Goal: Task Accomplishment & Management: Manage account settings

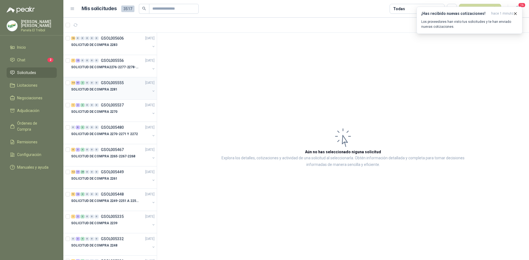
click at [147, 88] on div "SOLICITUD DE COMPRA 2281" at bounding box center [113, 91] width 85 height 11
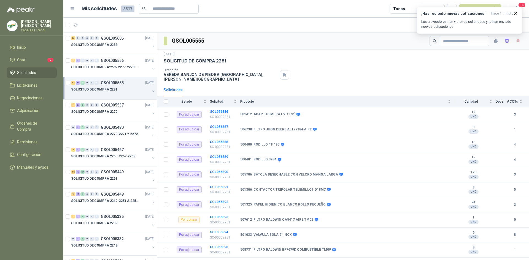
click at [151, 92] on button "button" at bounding box center [153, 91] width 4 height 4
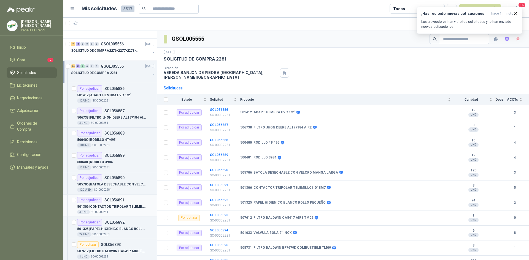
scroll to position [37, 0]
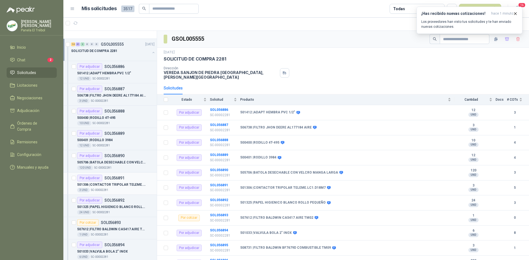
click at [120, 186] on p "501306 | CONTACTOR TRIPOLAR TELEME.LC1.D18M7" at bounding box center [111, 184] width 69 height 5
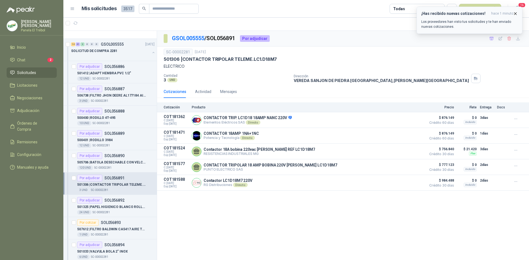
click at [515, 13] on icon "button" at bounding box center [515, 13] width 5 height 5
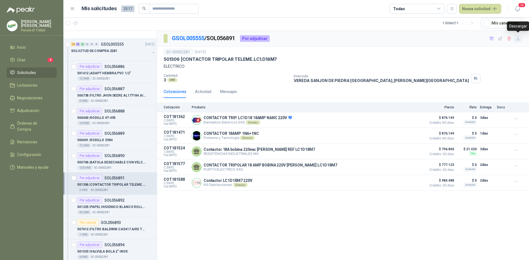
click at [518, 39] on icon "button" at bounding box center [517, 38] width 3 height 3
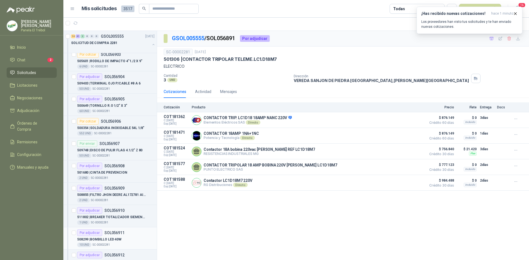
scroll to position [459, 0]
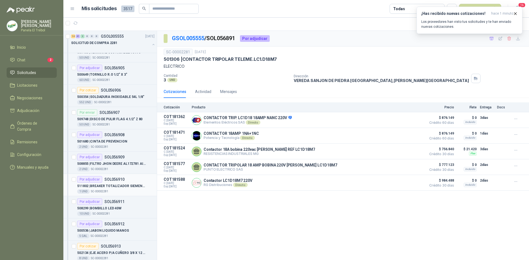
click at [109, 188] on p "511802 | BREAKER TOTALIZADOR SIEMENS 3VA1220-SEF 32-0 AA00(140-200)AMP" at bounding box center [111, 186] width 69 height 5
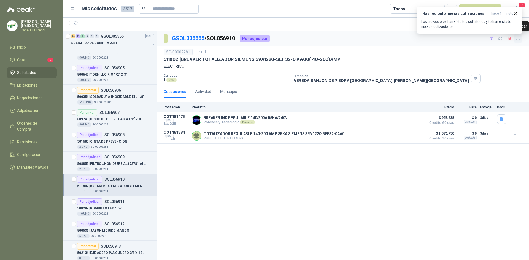
click at [518, 39] on icon "button" at bounding box center [517, 38] width 3 height 3
click at [108, 207] on p "508299 | BOMBILLO LED 40W" at bounding box center [99, 208] width 44 height 5
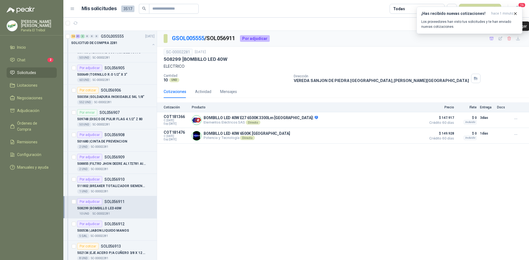
click at [518, 34] on div "¡Has recibido nuevas cotizaciones! hace 1 minuto Los proveedores han visto tus …" at bounding box center [469, 20] width 106 height 27
click at [517, 39] on icon "button" at bounding box center [517, 38] width 3 height 3
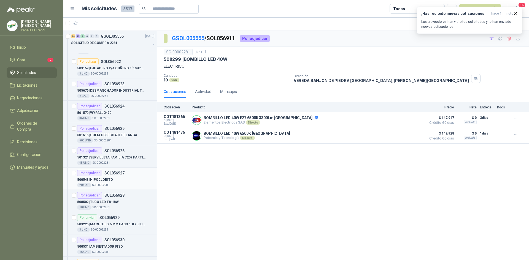
scroll to position [863, 0]
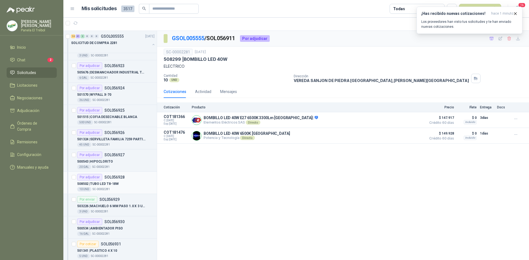
click at [116, 185] on p "508502 | TUBO LED T8-18W" at bounding box center [98, 184] width 42 height 5
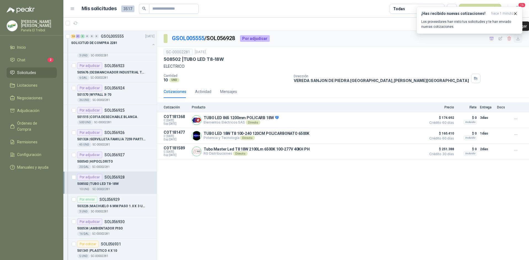
click at [518, 42] on button "button" at bounding box center [517, 38] width 9 height 9
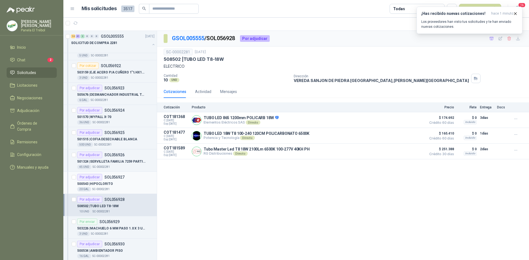
scroll to position [826, 0]
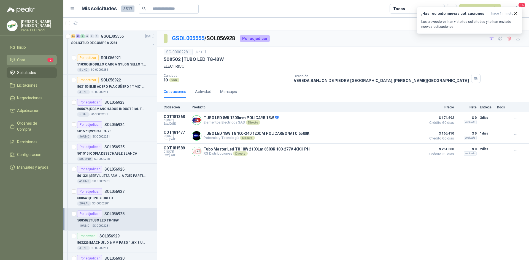
click at [25, 63] on li "Chat 2" at bounding box center [32, 60] width 44 height 6
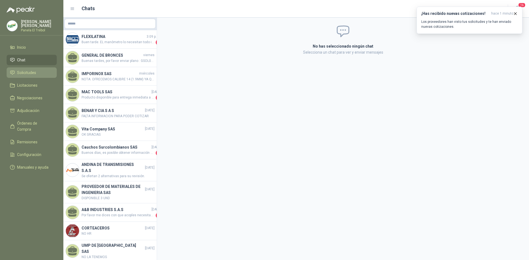
click at [28, 76] on span "Solicitudes" at bounding box center [26, 73] width 19 height 6
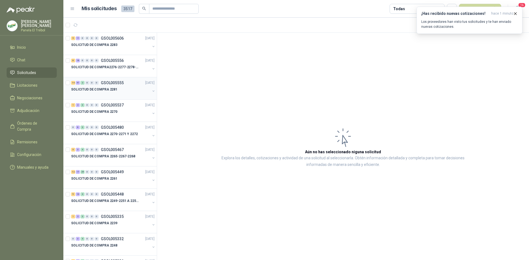
click at [146, 91] on div "SOLICITUD DE COMPRA 2281" at bounding box center [113, 91] width 85 height 11
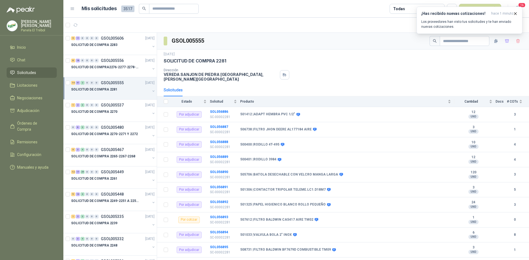
click at [151, 91] on button "button" at bounding box center [153, 91] width 4 height 4
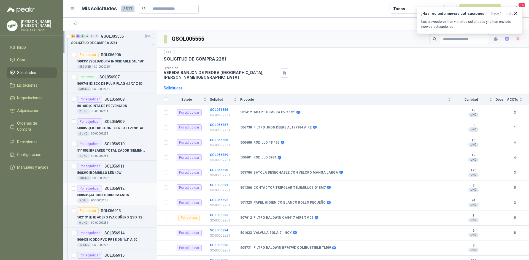
scroll to position [496, 0]
click at [115, 150] on p "511802 | BREAKER TOTALIZADOR SIEMENS 3VA1220-SEF 32-0 AA00(140-200)AMP" at bounding box center [111, 149] width 69 height 5
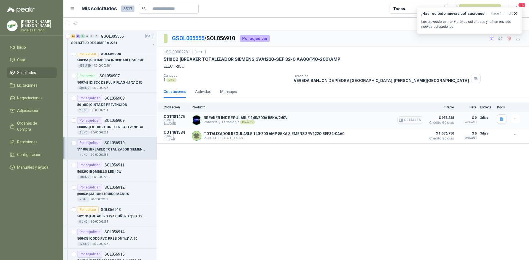
click at [402, 120] on icon "button" at bounding box center [401, 120] width 1 height 2
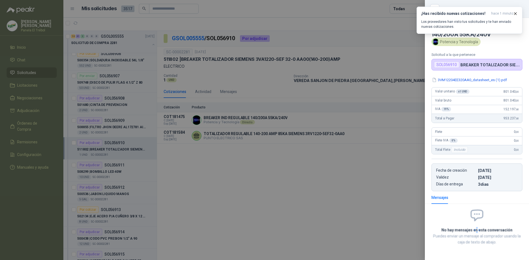
scroll to position [2, 0]
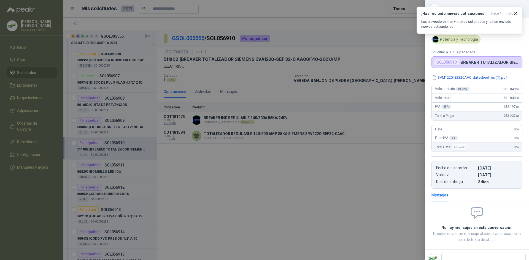
click at [389, 165] on div at bounding box center [264, 130] width 529 height 260
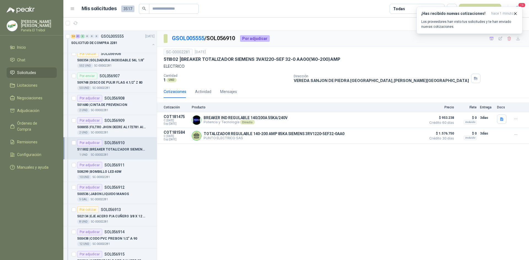
click at [110, 149] on p "511802 | BREAKER TOTALIZADOR SIEMENS 3VA1220-SEF 32-0 AA00(140-200)AMP" at bounding box center [111, 149] width 69 height 5
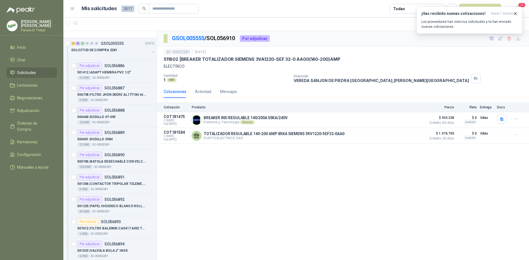
scroll to position [0, 0]
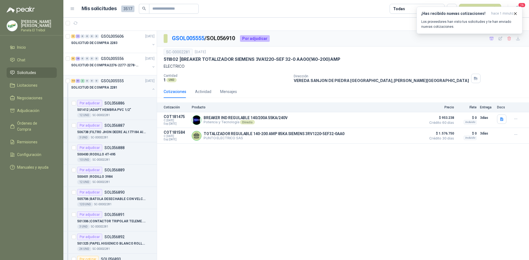
click at [151, 88] on button "button" at bounding box center [153, 89] width 4 height 4
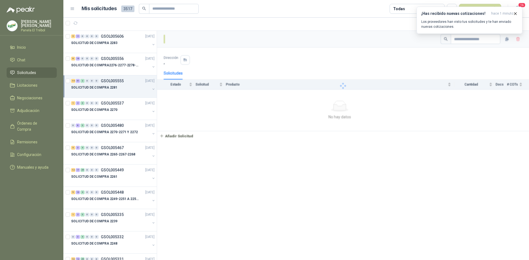
click at [151, 90] on button "button" at bounding box center [153, 89] width 4 height 4
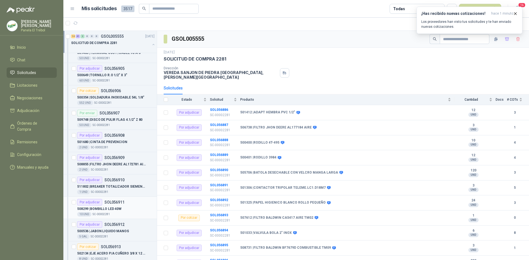
scroll to position [459, 0]
click at [104, 187] on p "511802 | BREAKER TOTALIZADOR SIEMENS 3VA1220-SEF 32-0 AA00(140-200)AMP" at bounding box center [111, 186] width 69 height 5
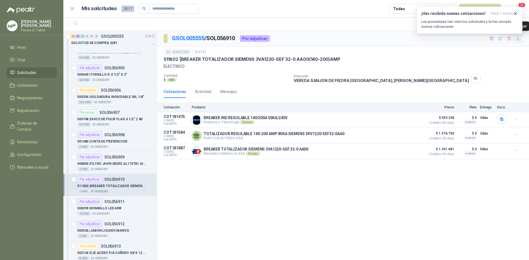
click at [518, 40] on icon "button" at bounding box center [518, 38] width 5 height 5
click at [418, 237] on div "GSOL005555 / SOL056910 Por adjudicar SC-00002281 [DATE] 511802 | BREAKER TOTALI…" at bounding box center [343, 145] width 372 height 229
click at [379, 208] on div "GSOL005555 / SOL056910 Por adjudicar SC-00002281 [DATE] 511802 | BREAKER TOTALI…" at bounding box center [343, 145] width 372 height 229
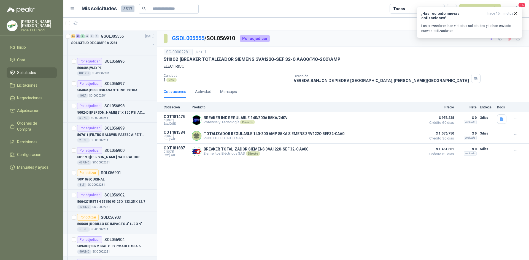
scroll to position [257, 0]
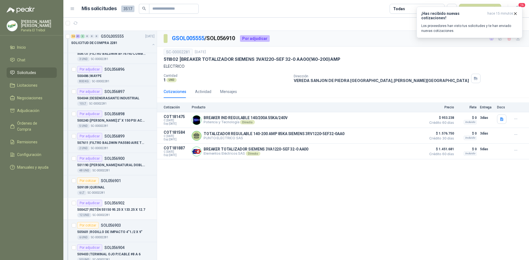
click at [104, 208] on p "500427 | RETÉN 55150 95.25 X 133.25 X 12.7" at bounding box center [111, 209] width 68 height 5
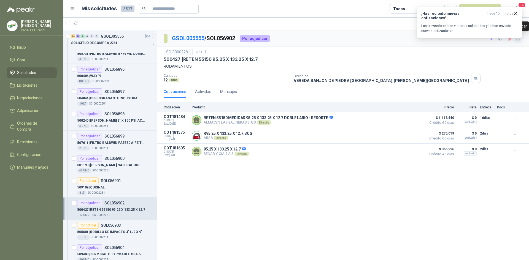
click at [517, 41] on icon "button" at bounding box center [518, 38] width 5 height 5
